Goal: Transaction & Acquisition: Complete application form

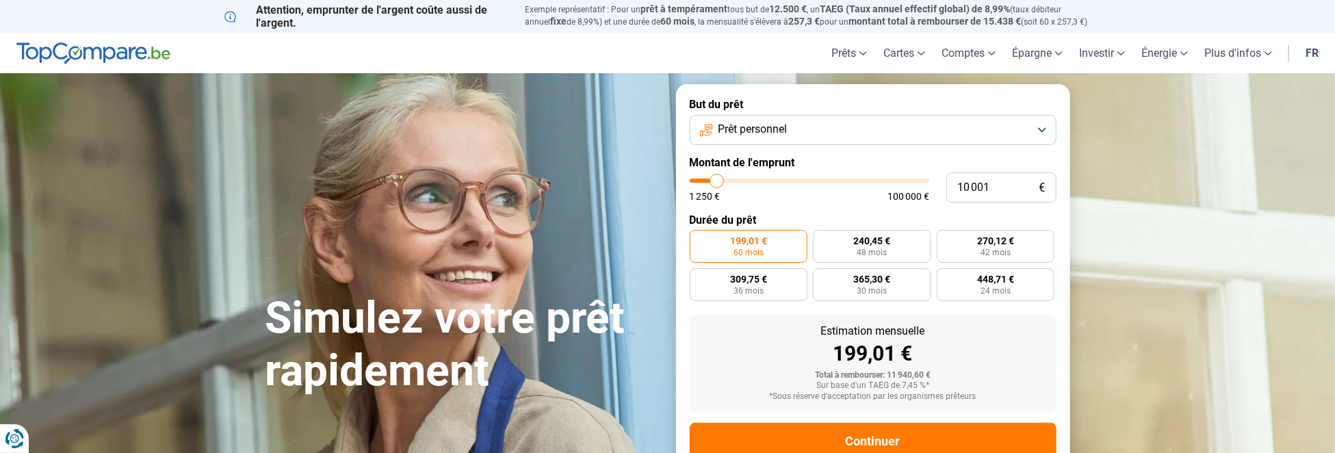
click at [1042, 131] on button "Prêt personnel" at bounding box center [873, 130] width 367 height 30
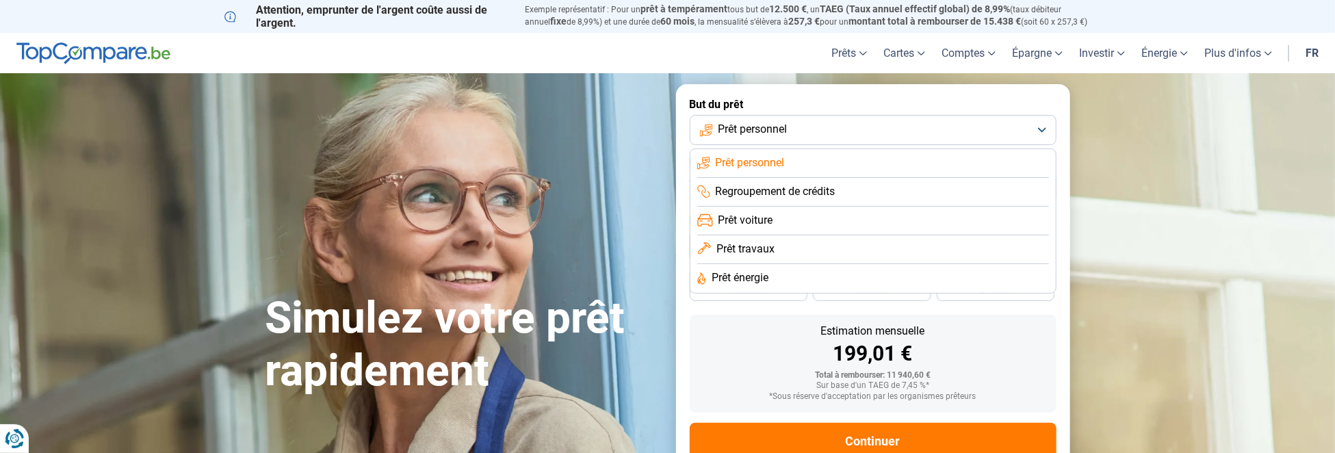
click at [783, 219] on li "Prêt voiture" at bounding box center [873, 221] width 352 height 29
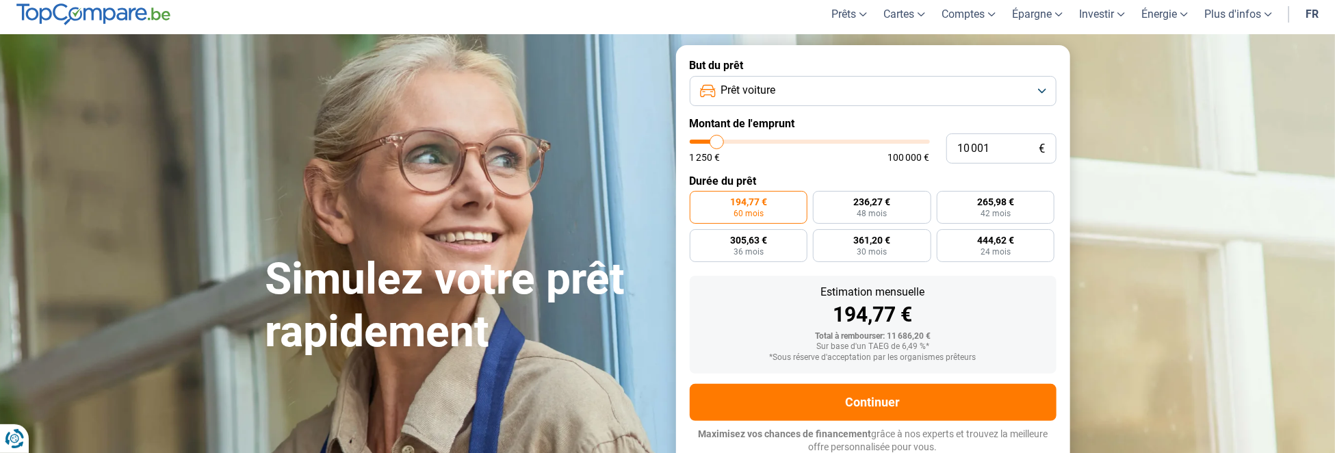
scroll to position [41, 0]
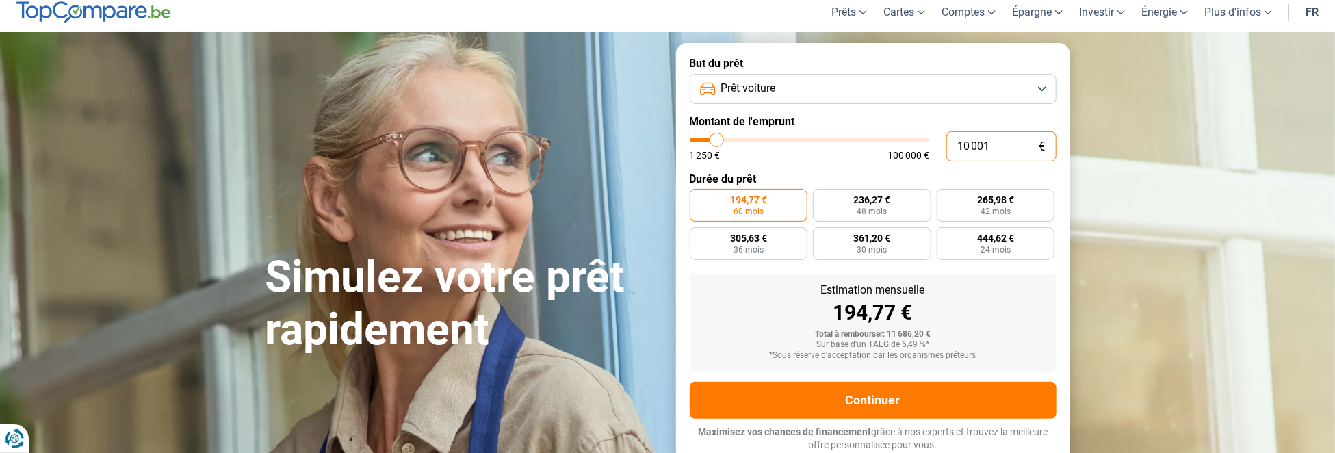
click at [987, 146] on input "10 001" at bounding box center [1001, 146] width 110 height 30
type input "1 000"
type input "1250"
type input "100"
type input "1250"
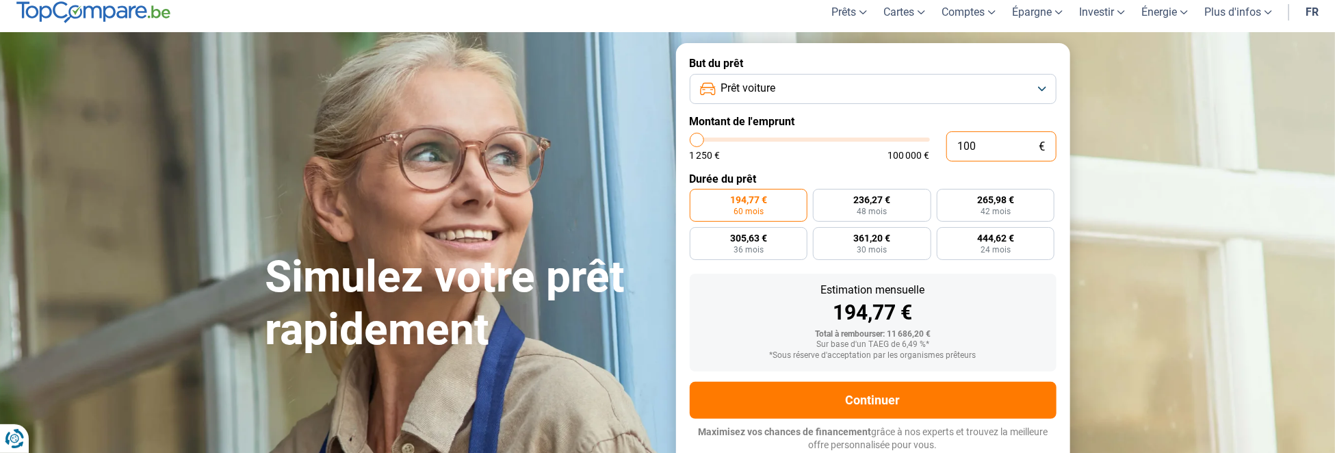
type input "10"
type input "1250"
type input "1"
type input "1250"
type input "0"
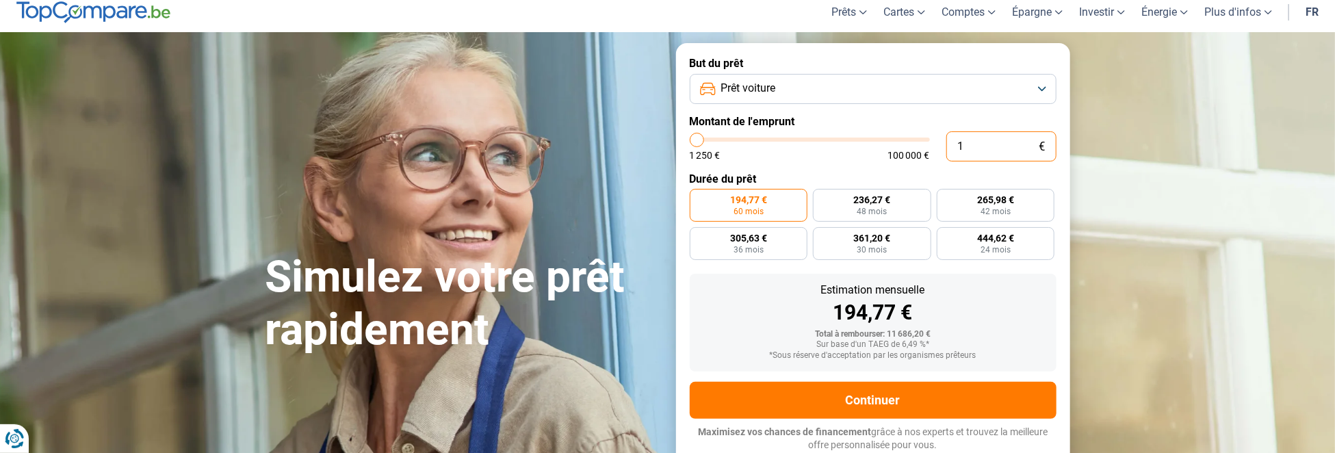
type input "1250"
type input "2"
type input "1250"
type input "21"
type input "1250"
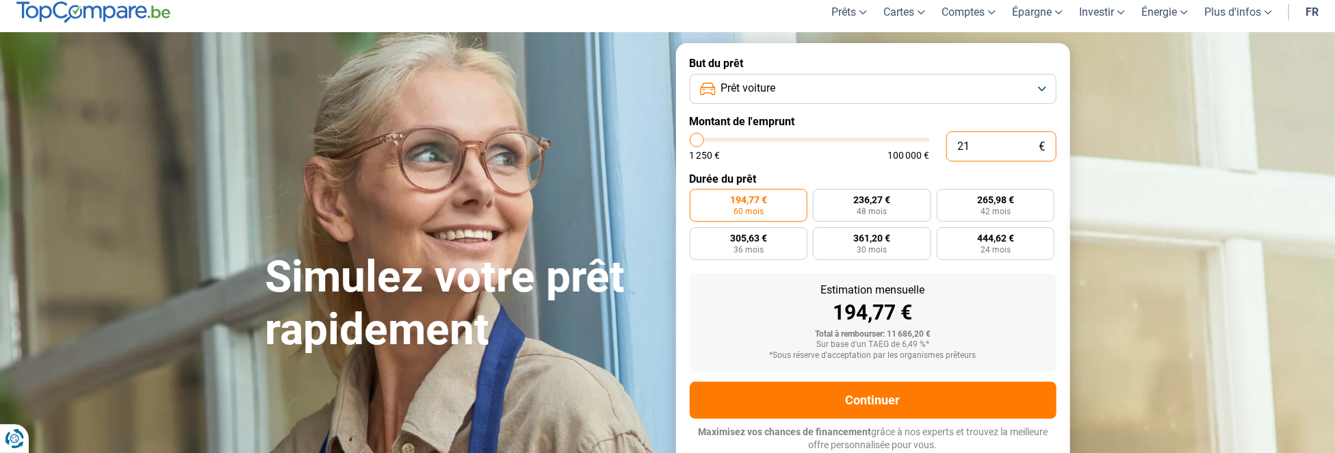
type input "210"
type input "1250"
type input "2 100"
type input "2000"
type input "21 000"
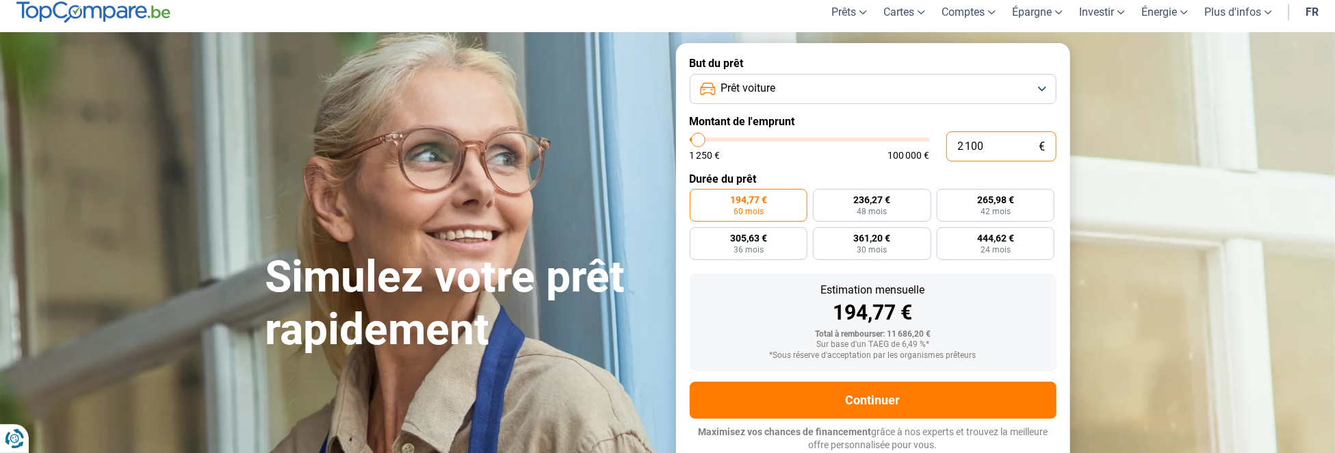
type input "21000"
radio input "false"
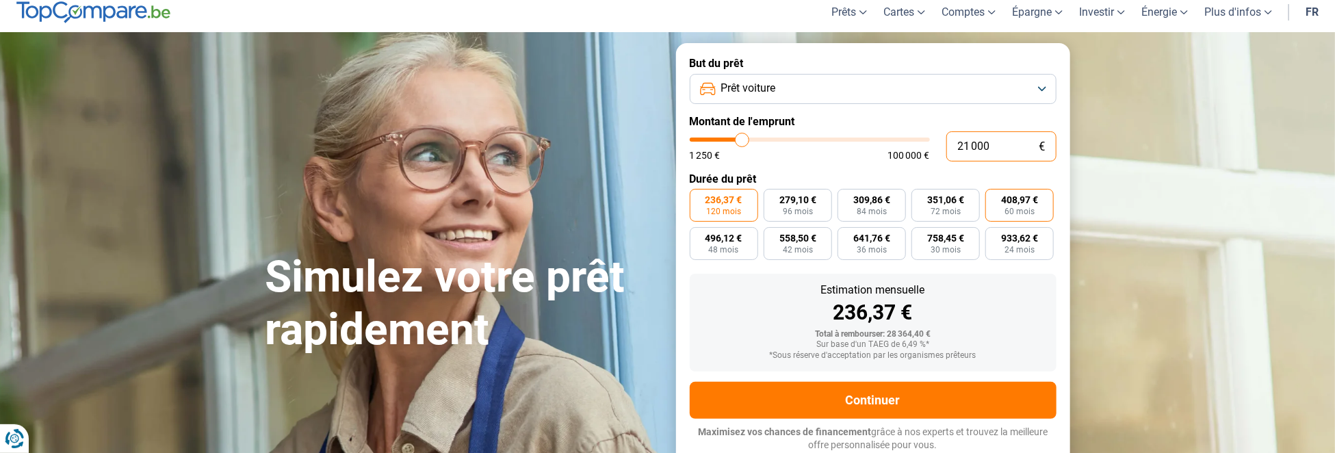
type input "21 000"
click at [1013, 204] on span "408,97 €" at bounding box center [1019, 200] width 37 height 10
click at [994, 198] on input "408,97 € 60 mois" at bounding box center [989, 193] width 9 height 9
radio input "true"
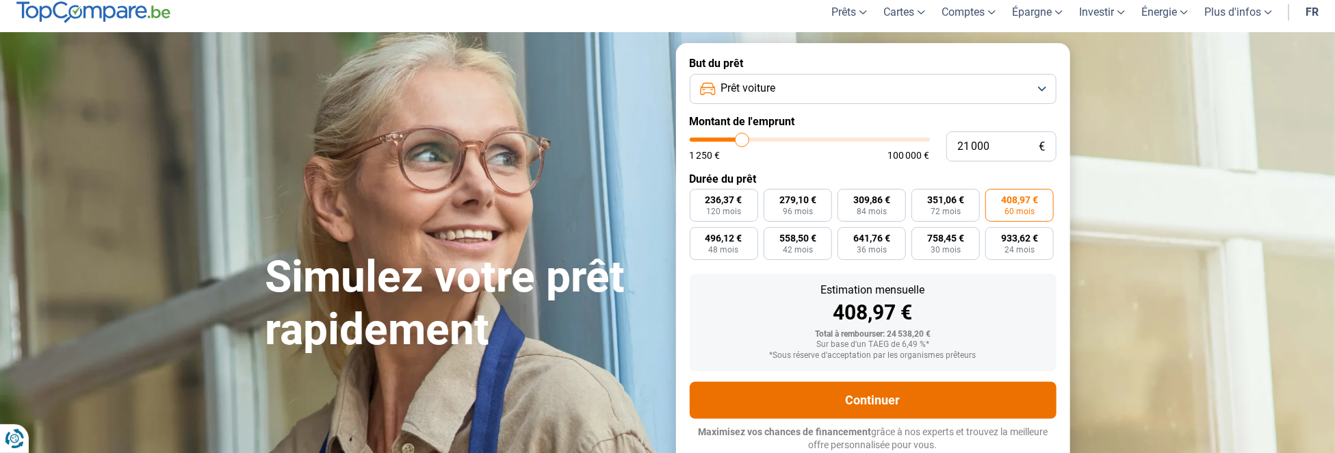
click at [896, 400] on button "Continuer" at bounding box center [873, 400] width 367 height 37
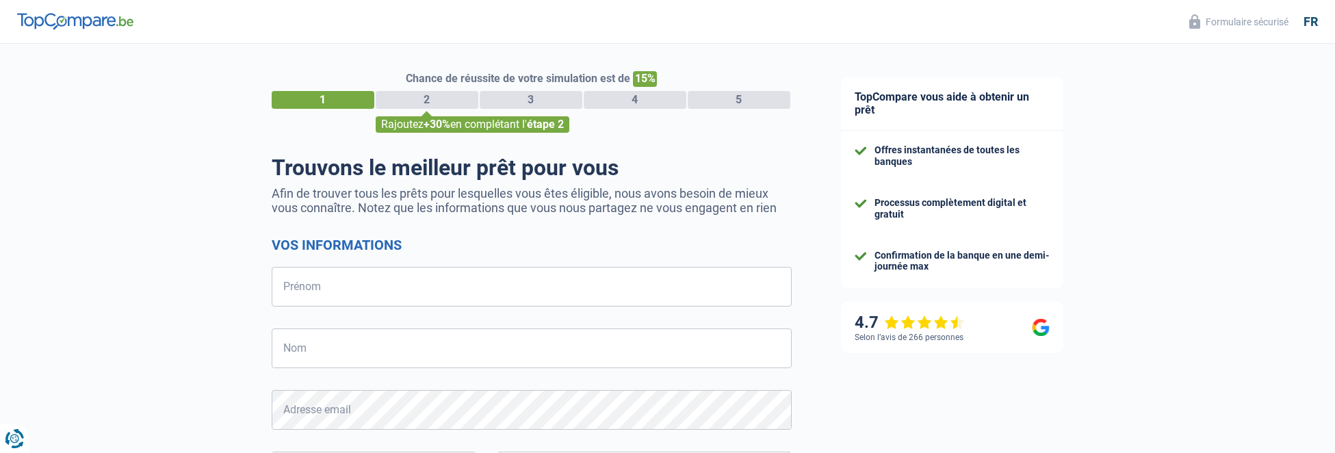
select select "32"
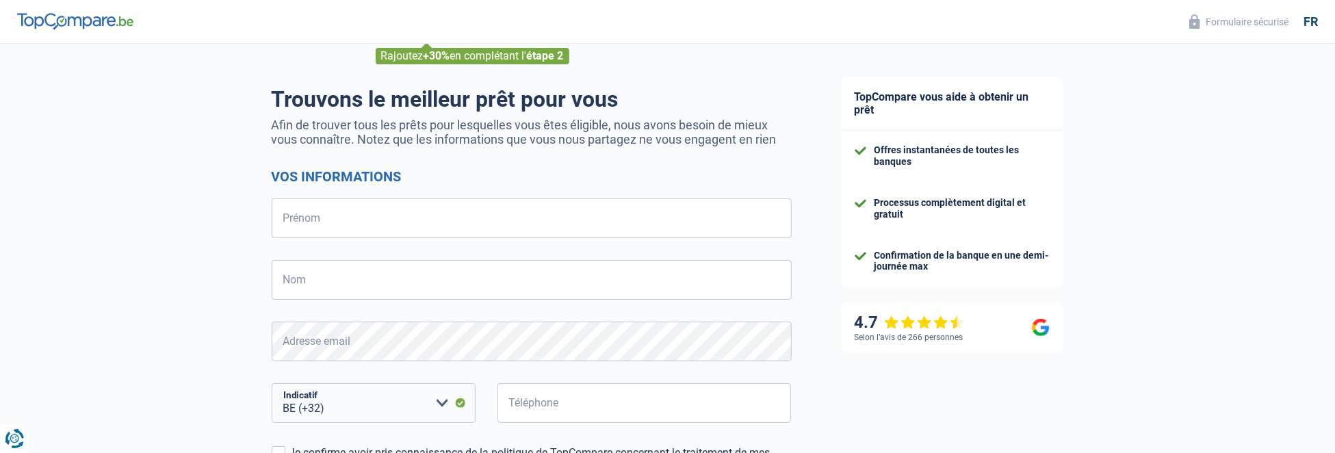
scroll to position [137, 0]
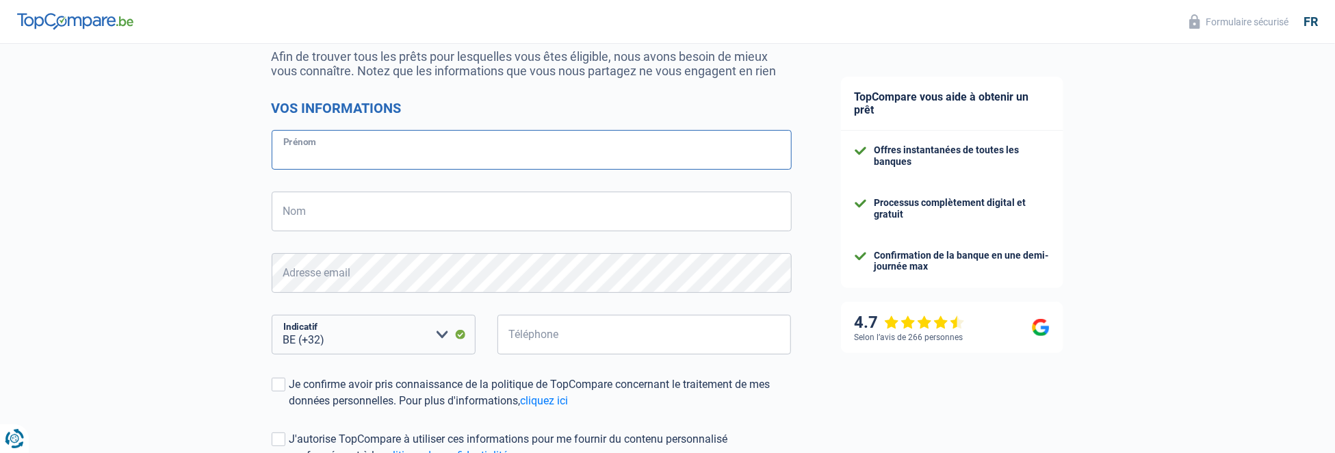
click at [370, 153] on input "Prénom" at bounding box center [532, 150] width 520 height 40
type input "[PERSON_NAME]"
click at [348, 219] on input "Nom" at bounding box center [532, 212] width 520 height 40
type input "Goffin"
click at [280, 389] on span at bounding box center [279, 385] width 14 height 14
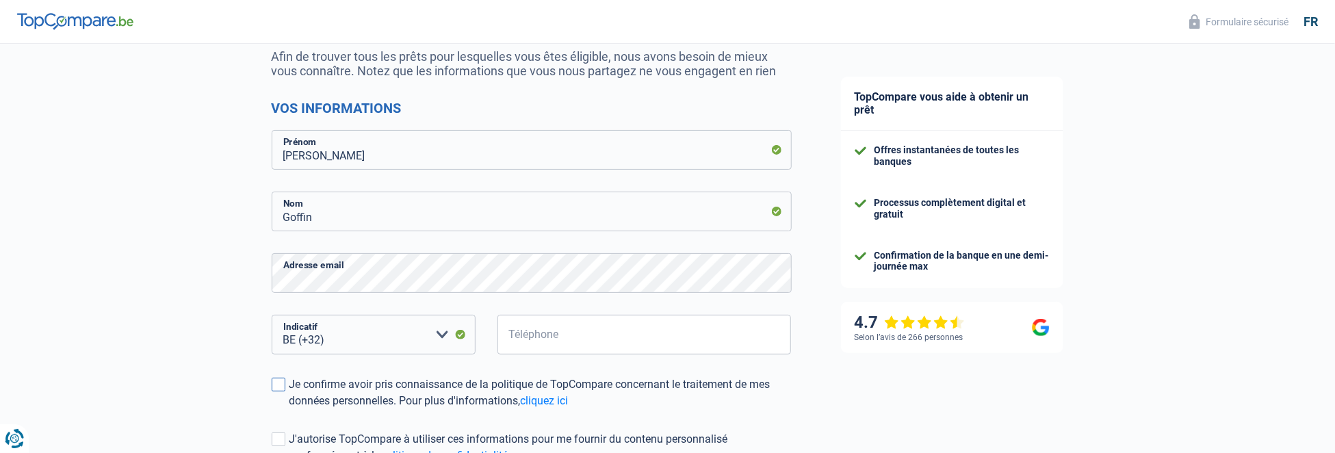
click at [289, 409] on input "Je confirme avoir pris connaissance de la politique de TopCompare concernant le…" at bounding box center [289, 409] width 0 height 0
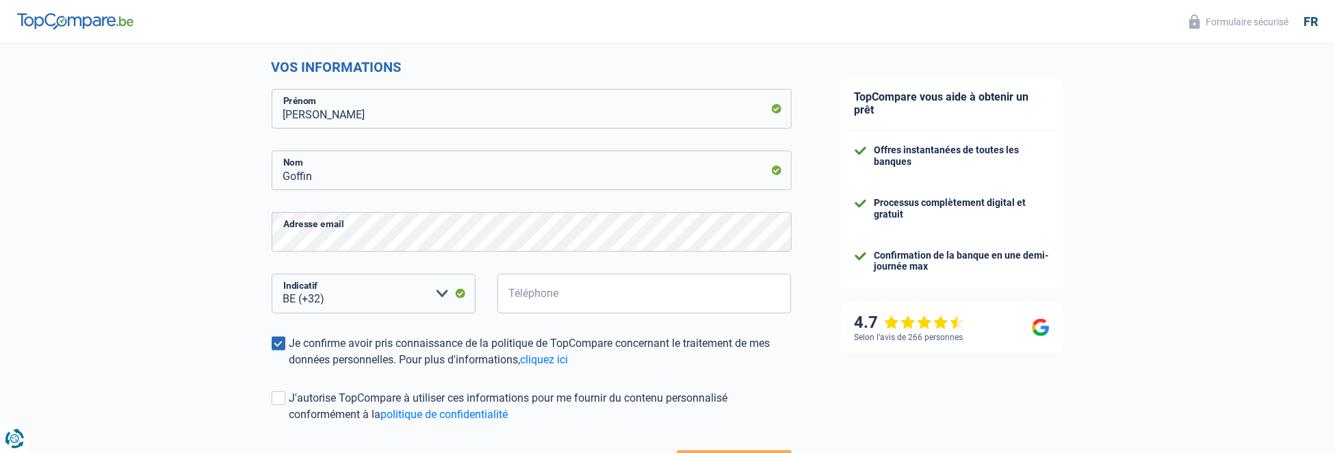
scroll to position [205, 0]
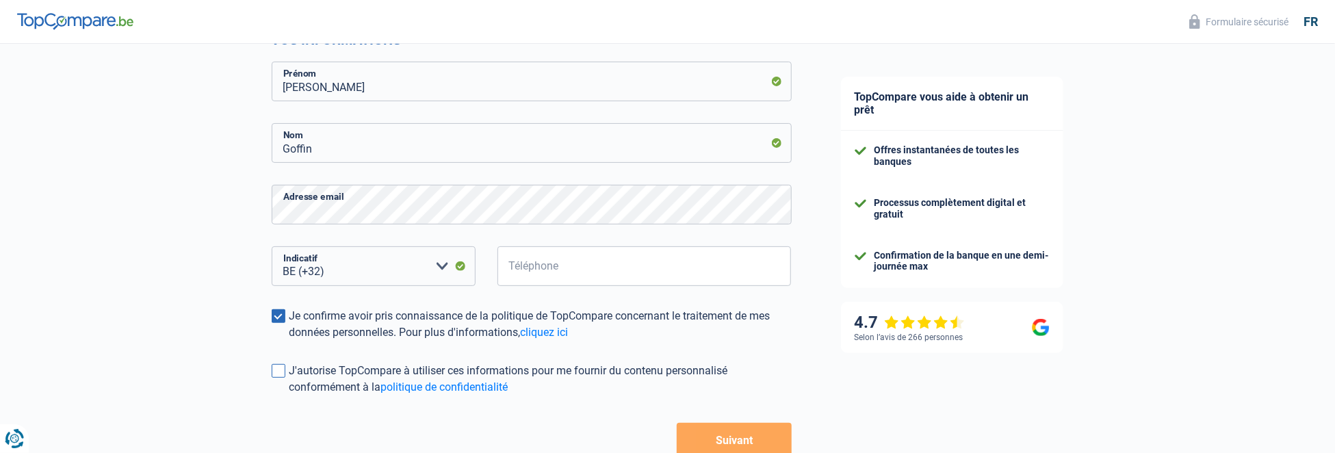
click at [280, 374] on span at bounding box center [279, 371] width 14 height 14
click at [289, 395] on input "J'autorise TopCompare à utiliser ces informations pour me fournir du contenu pe…" at bounding box center [289, 395] width 0 height 0
click at [723, 440] on button "Suivant" at bounding box center [734, 440] width 114 height 34
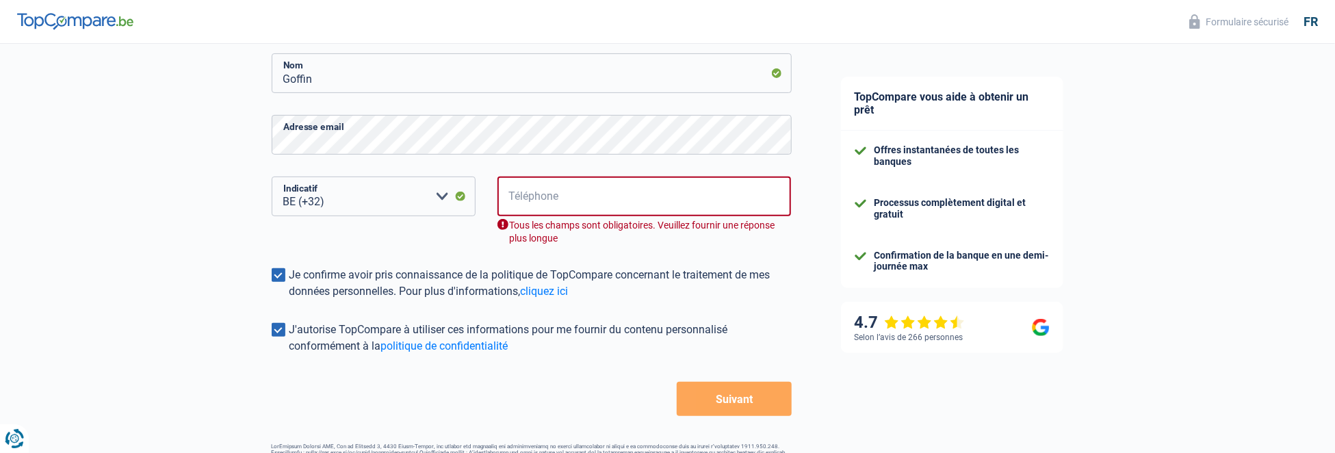
scroll to position [288, 0]
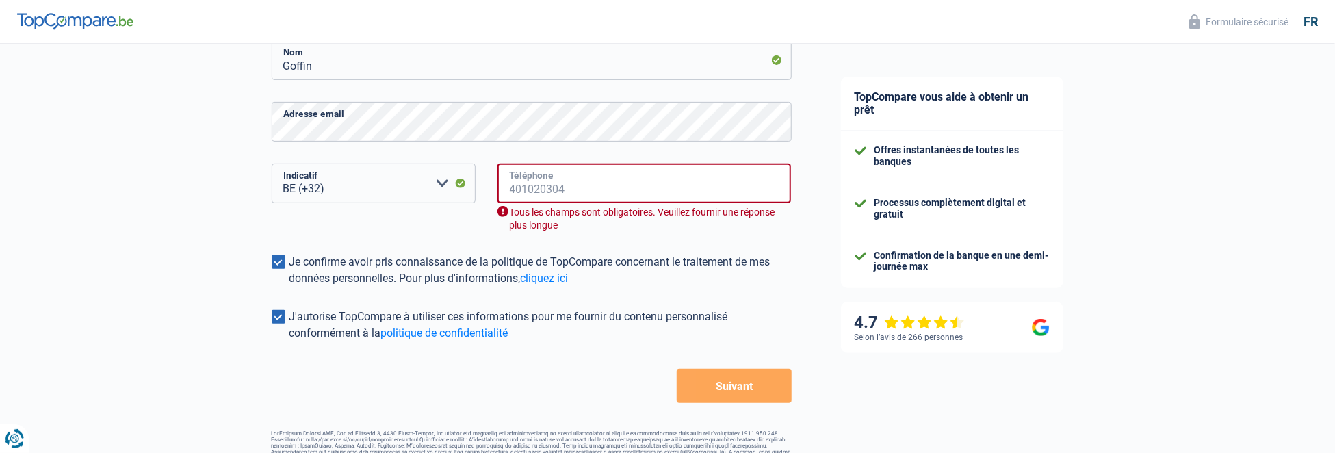
click at [564, 183] on input "Téléphone" at bounding box center [644, 184] width 294 height 40
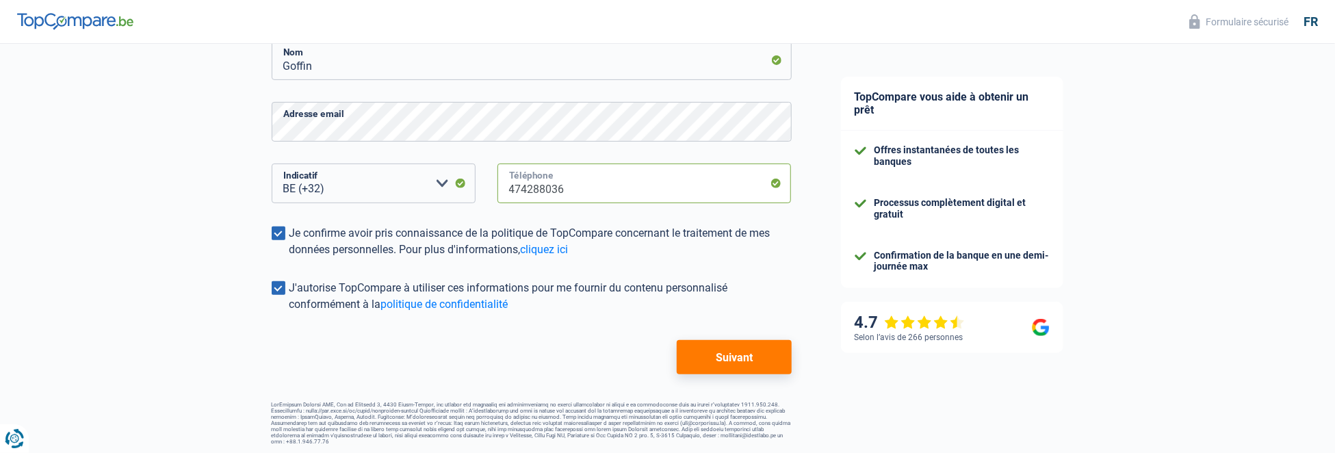
type input "474288036"
click at [737, 354] on button "Suivant" at bounding box center [734, 357] width 114 height 34
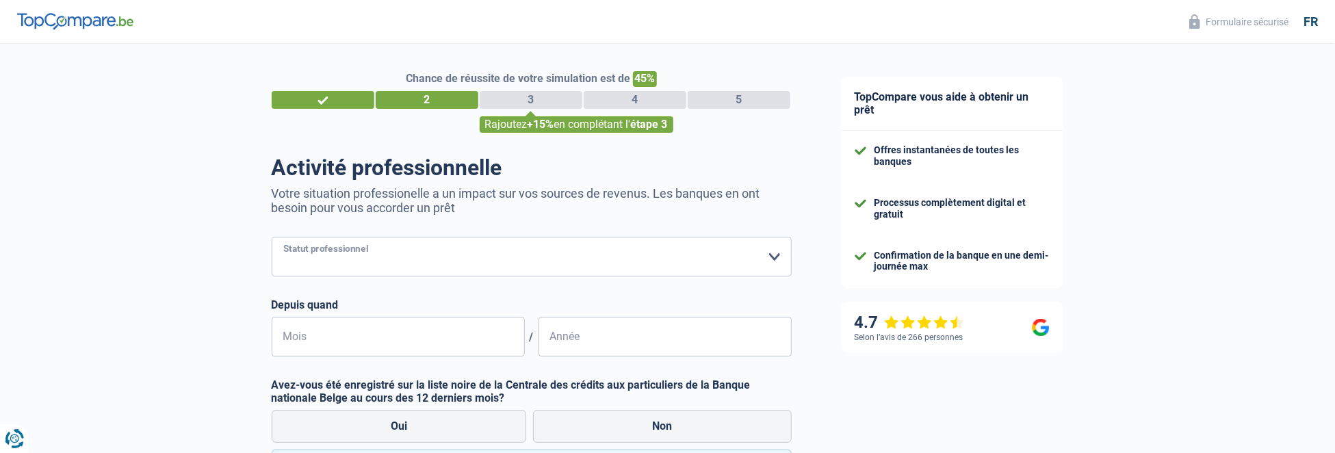
click at [776, 257] on select "Ouvrier Employé privé Employé public Invalide Indépendant Pensionné Chômeur Mut…" at bounding box center [532, 257] width 520 height 40
select select "publicEmployee"
click at [272, 237] on select "Ouvrier Employé privé Employé public Invalide Indépendant Pensionné Chômeur Mut…" at bounding box center [532, 257] width 520 height 40
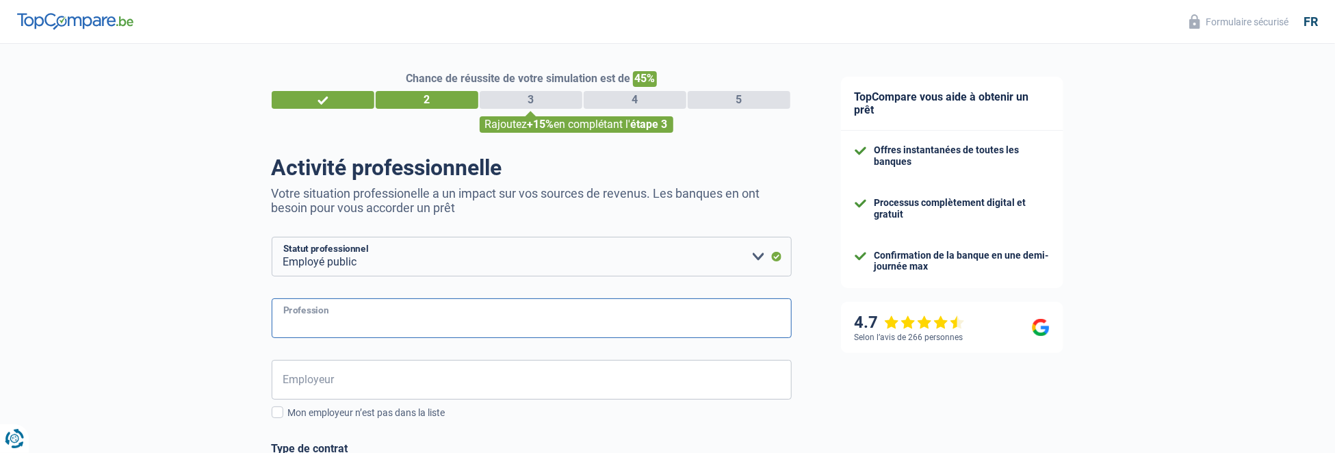
click at [475, 312] on input "Profession" at bounding box center [532, 318] width 520 height 40
click at [324, 382] on input "Employeur" at bounding box center [532, 380] width 520 height 40
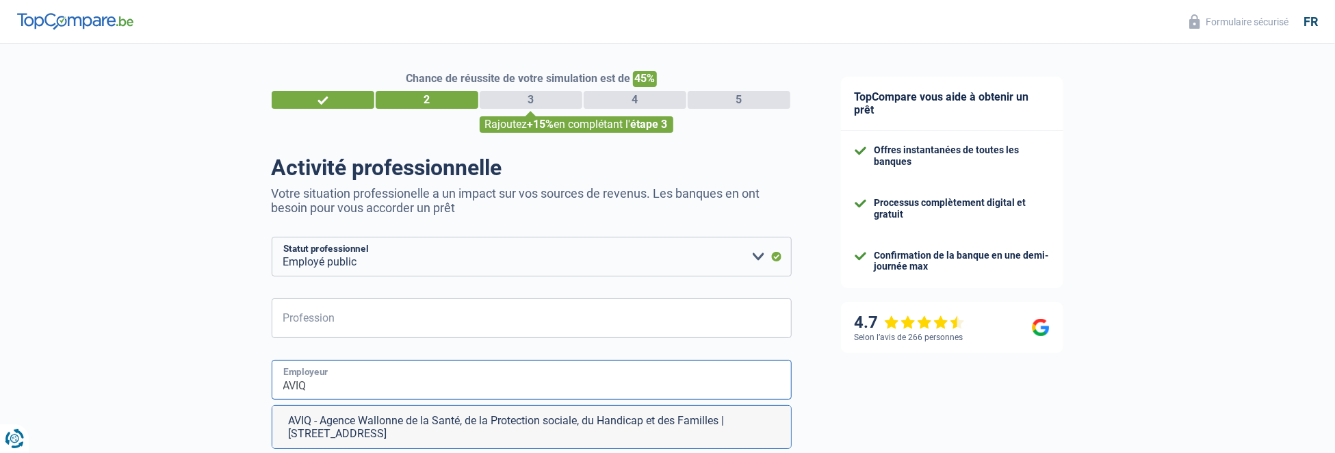
type input "AVIQ"
click at [313, 320] on input "Profession" at bounding box center [532, 318] width 520 height 40
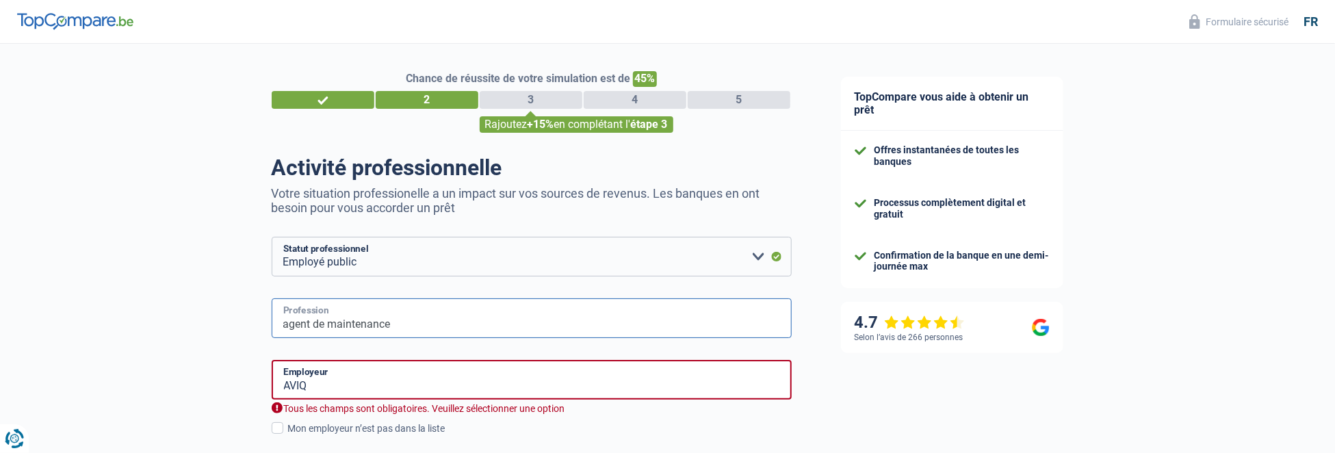
scroll to position [68, 0]
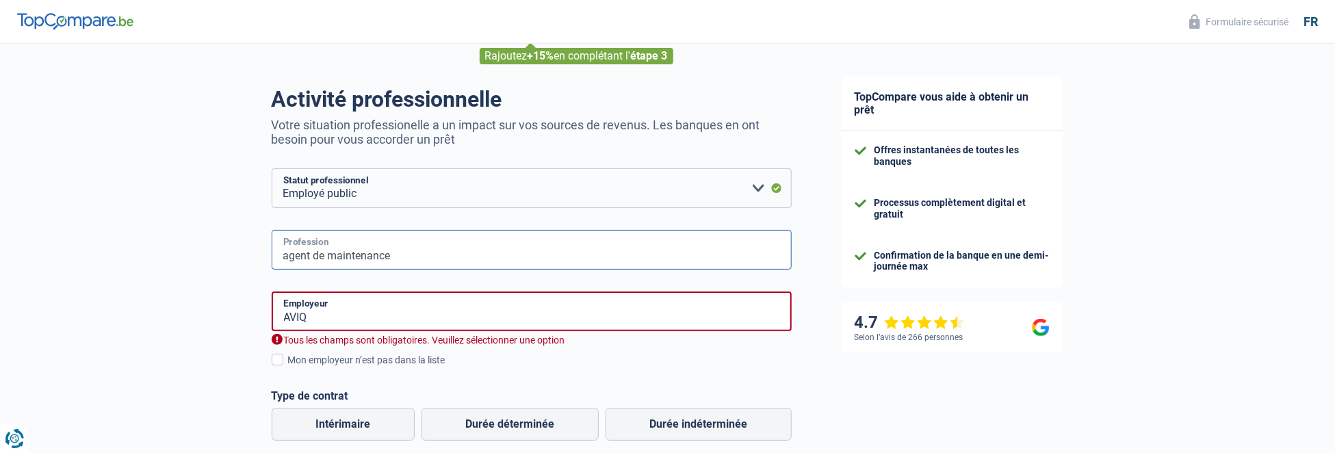
type input "agent de maintenance"
click at [328, 316] on input "AVIQ" at bounding box center [532, 311] width 520 height 40
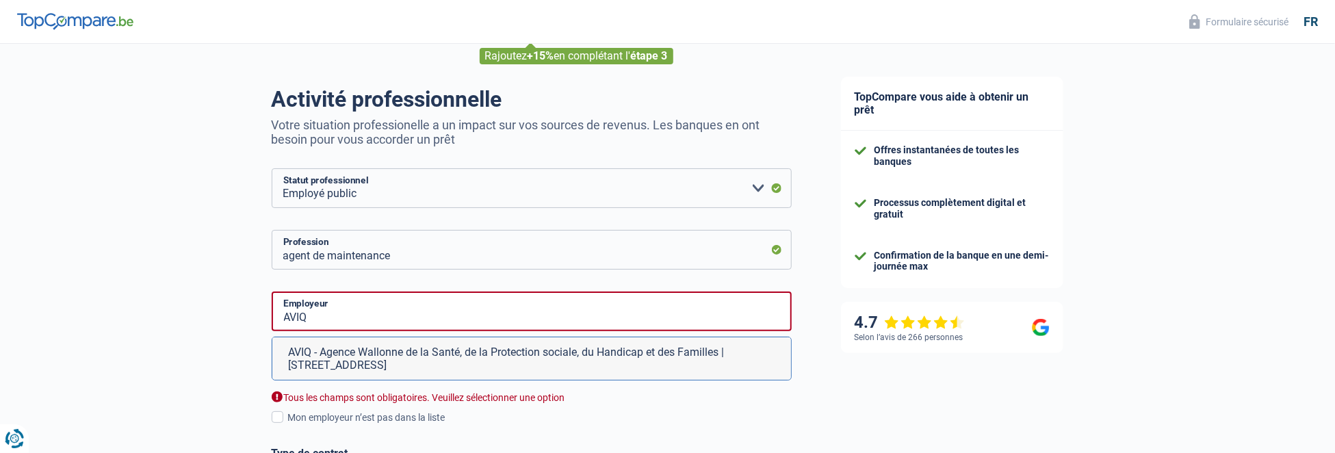
click at [364, 365] on li "AVIQ - Agence Wallonne de la Santé, de la Protection sociale, du Handicap et de…" at bounding box center [531, 358] width 519 height 42
type input "AVIQ - Agence Wallonne de la Santé, de la Protection sociale, du Handicap et de…"
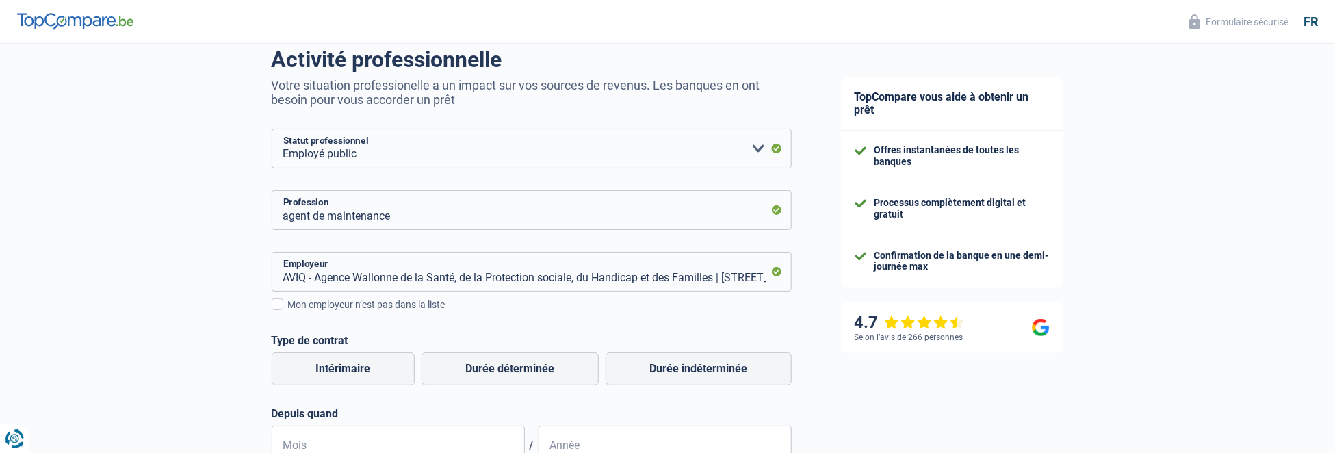
scroll to position [137, 0]
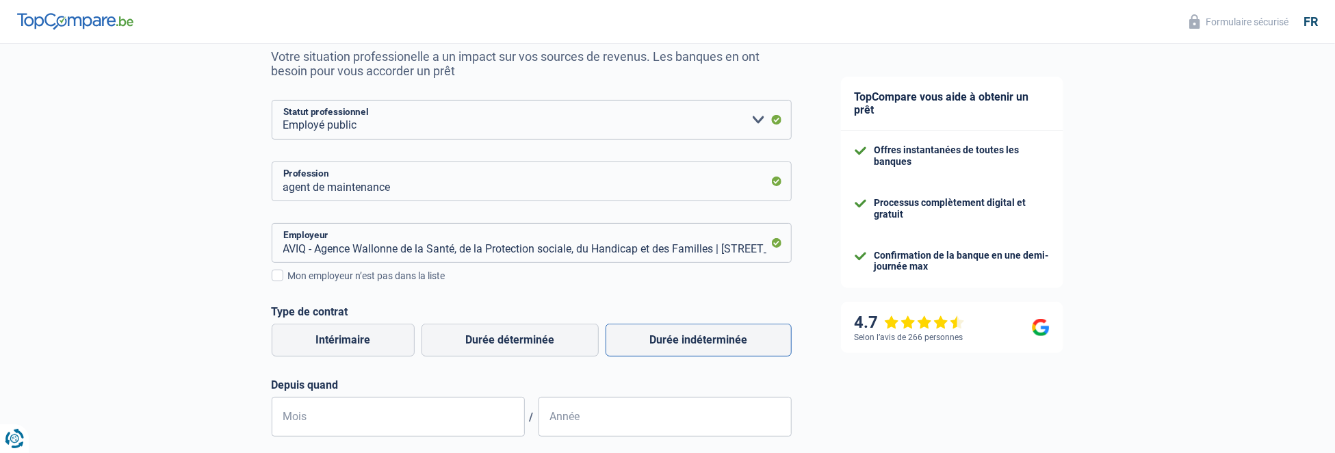
click at [648, 339] on label "Durée indéterminée" at bounding box center [699, 340] width 186 height 33
click at [648, 339] on input "Durée indéterminée" at bounding box center [699, 340] width 186 height 33
radio input "true"
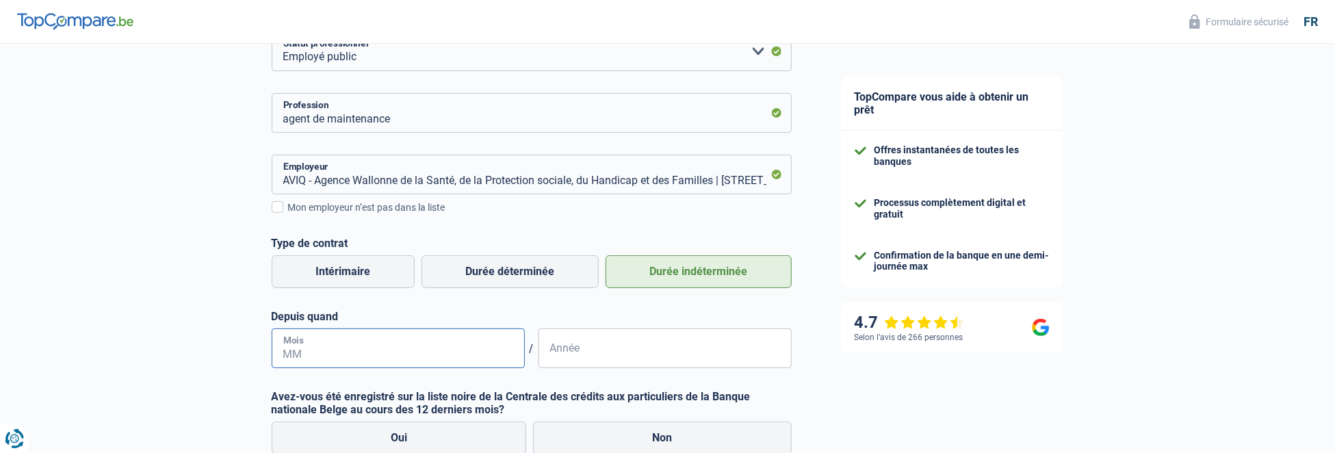
click at [343, 354] on input "Mois" at bounding box center [398, 348] width 253 height 40
type input "03"
click at [580, 350] on input "Année" at bounding box center [664, 348] width 253 height 40
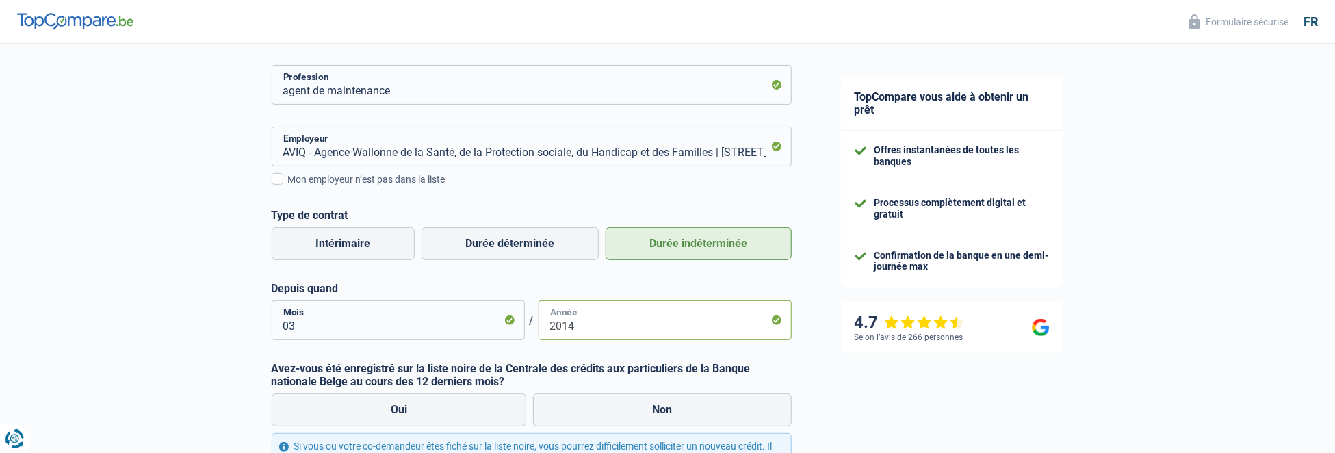
scroll to position [274, 0]
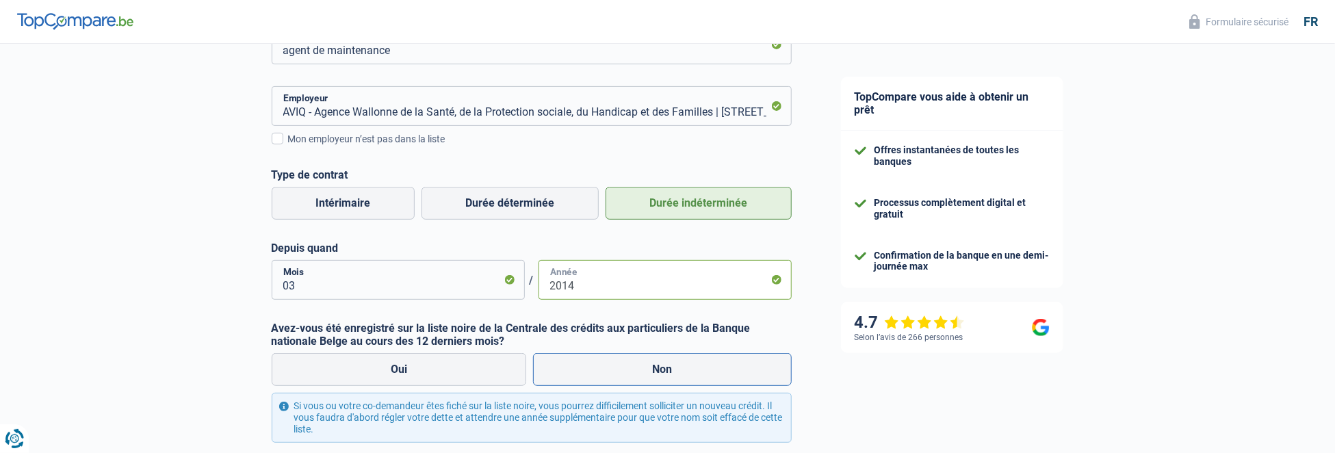
type input "2014"
click at [638, 374] on label "Non" at bounding box center [662, 369] width 259 height 33
click at [638, 374] on input "Non" at bounding box center [662, 369] width 259 height 33
radio input "true"
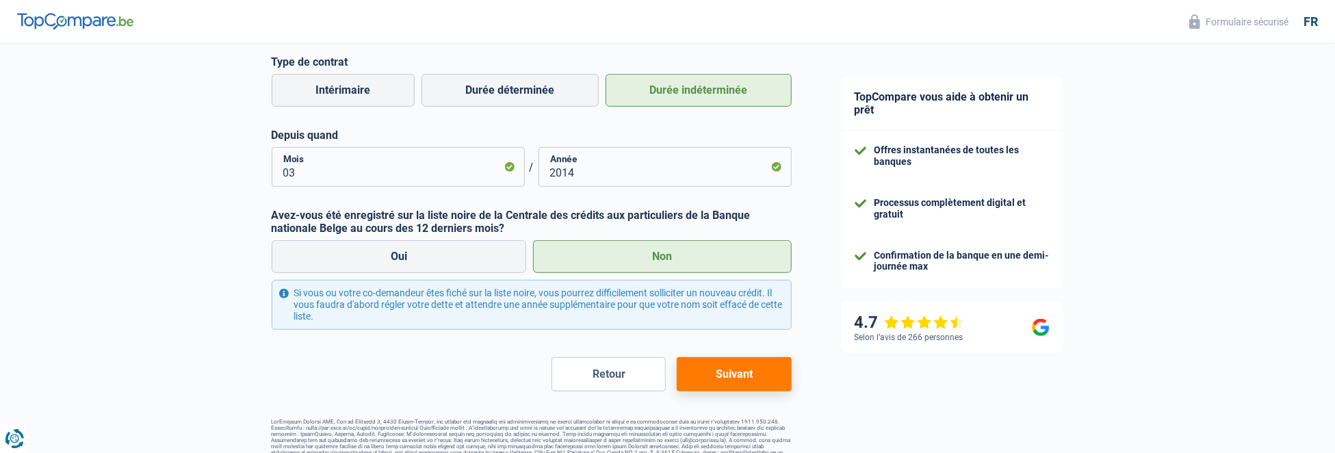
scroll to position [404, 0]
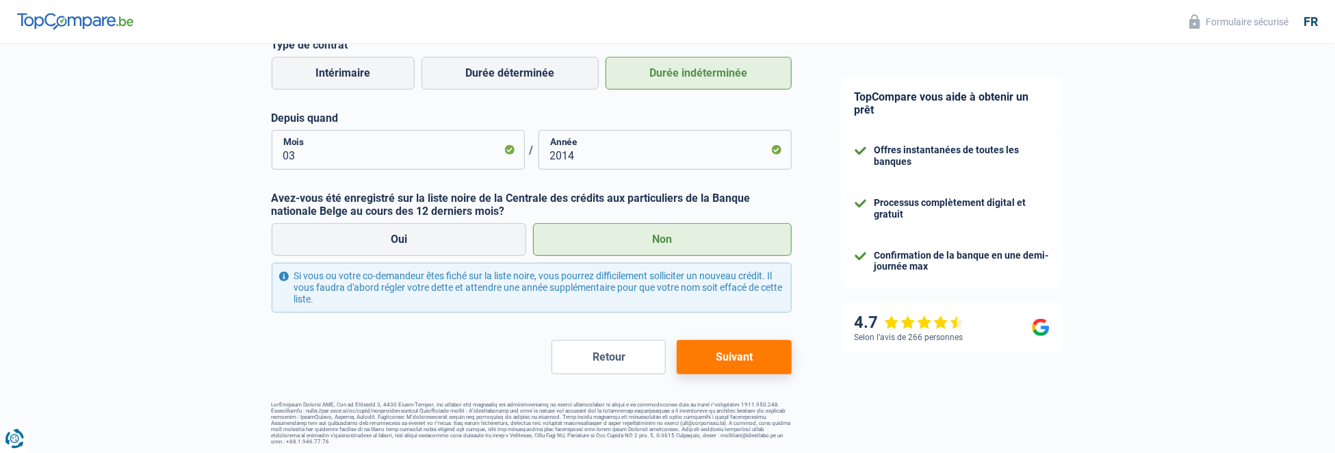
click at [738, 362] on button "Suivant" at bounding box center [734, 357] width 114 height 34
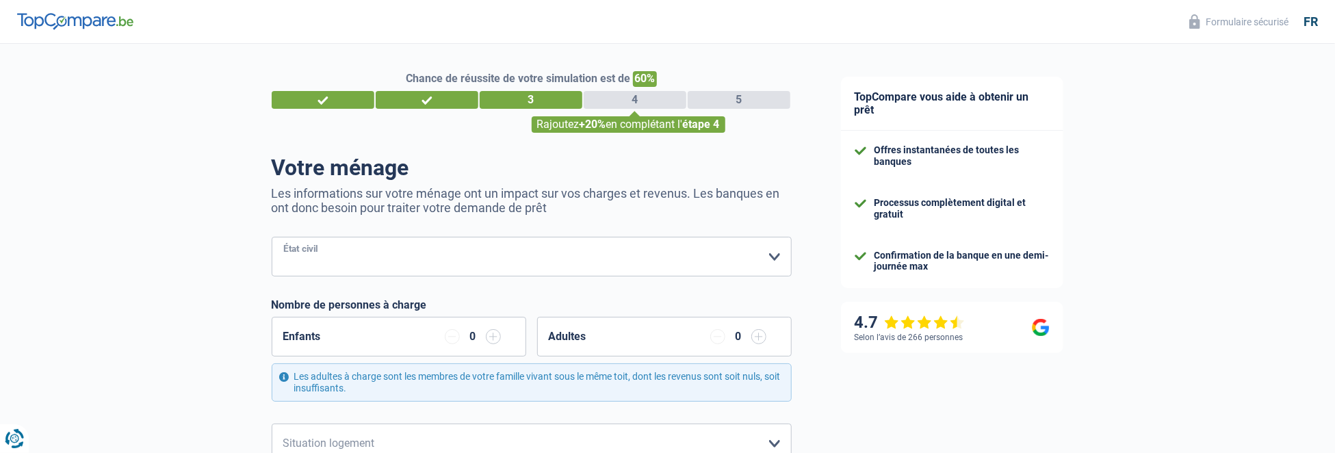
click at [773, 257] on select "[PERSON_NAME](e) Cohabitant(e) légal(e) Divorcé(e) Veuf(ve) Séparé (de fait) Ve…" at bounding box center [532, 257] width 520 height 40
click at [272, 237] on select "[PERSON_NAME](e) Cohabitant(e) légal(e) Divorcé(e) Veuf(ve) Séparé (de fait) Ve…" at bounding box center [532, 257] width 520 height 40
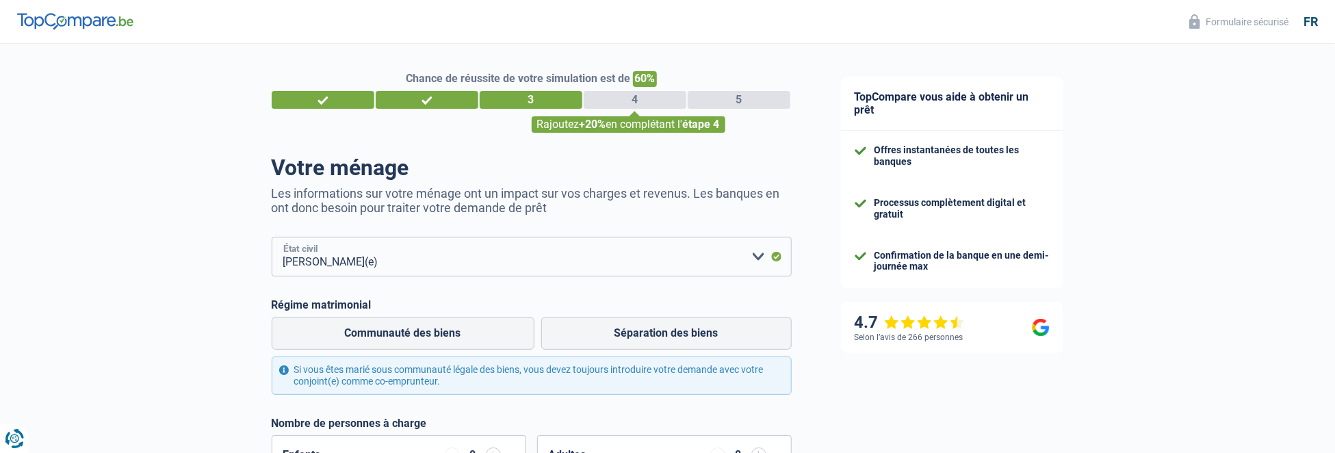
click at [756, 259] on select "[PERSON_NAME](e) Cohabitant(e) légal(e) Divorcé(e) Veuf(ve) Séparé (de fait) Ve…" at bounding box center [532, 257] width 520 height 40
select select "cohabitation"
click at [272, 237] on select "[PERSON_NAME](e) Cohabitant(e) légal(e) Divorcé(e) Veuf(ve) Séparé (de fait) Ve…" at bounding box center [532, 257] width 520 height 40
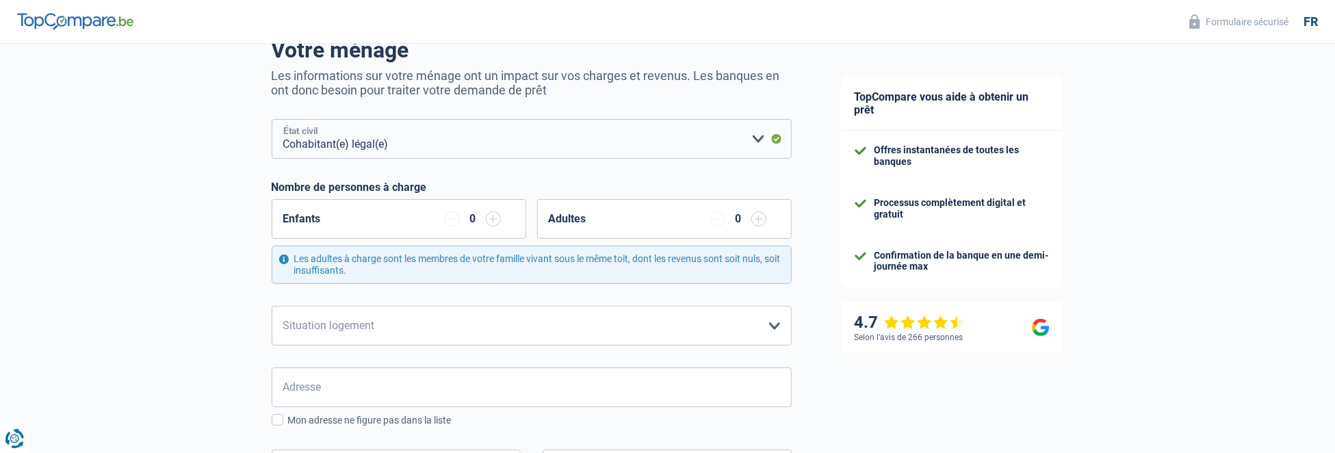
scroll to position [137, 0]
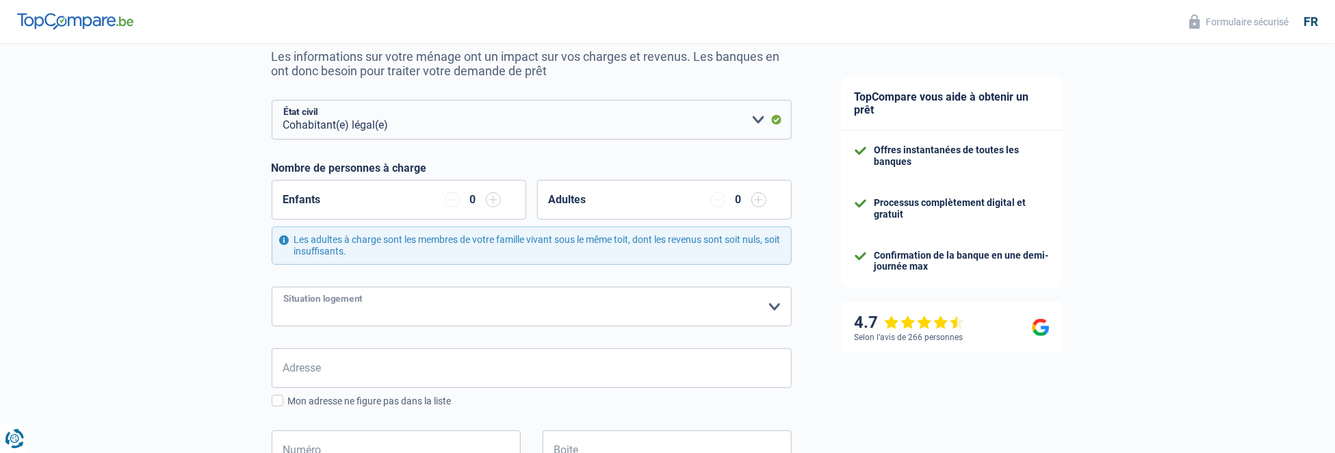
click at [773, 306] on select "Locataire Propriétaire avec prêt hypothécaire Propriétaire sans prêt hypothécai…" at bounding box center [532, 307] width 520 height 40
select select "ownerWithMortgage"
click at [272, 287] on select "Locataire Propriétaire avec prêt hypothécaire Propriétaire sans prêt hypothécai…" at bounding box center [532, 307] width 520 height 40
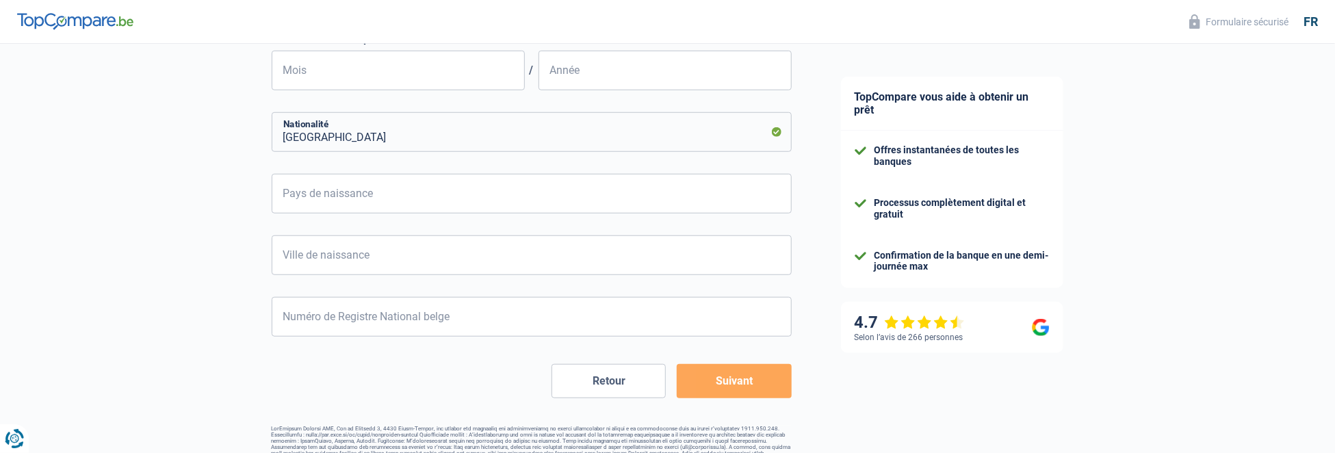
scroll to position [616, 0]
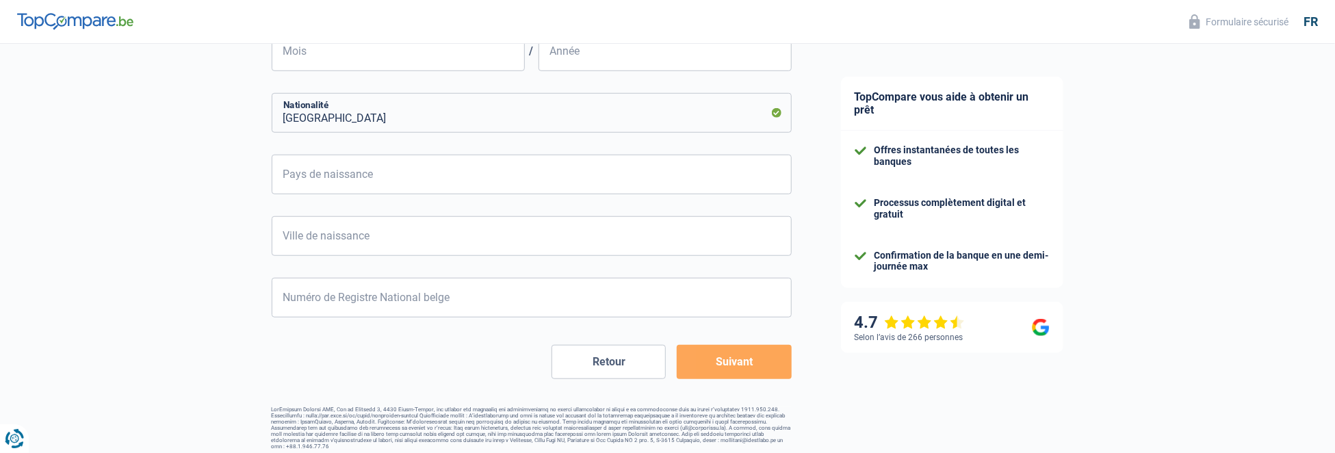
click at [742, 362] on button "Suivant" at bounding box center [734, 362] width 114 height 34
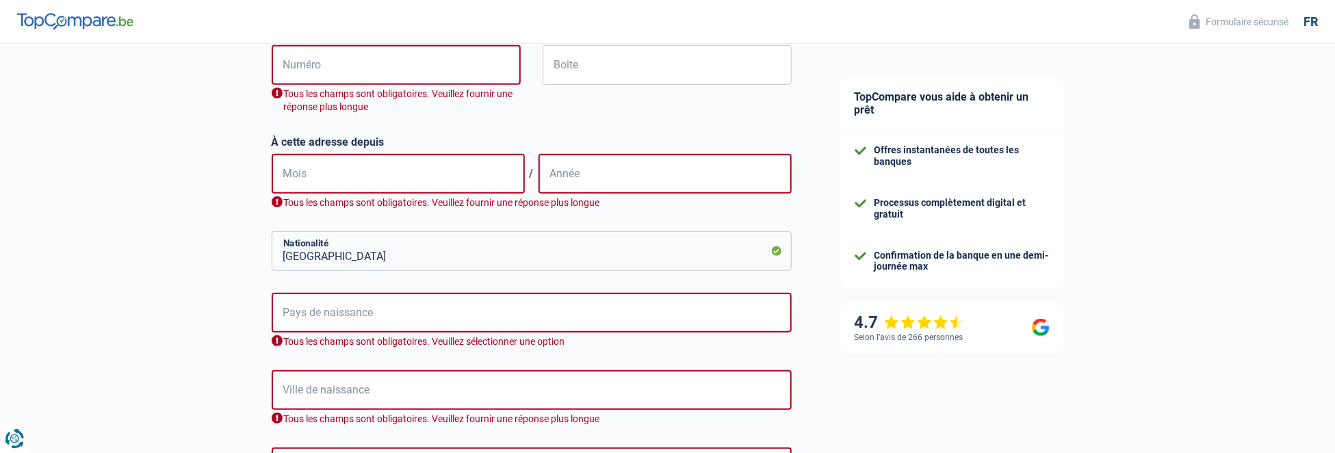
scroll to position [439, 0]
